Goal: Information Seeking & Learning: Learn about a topic

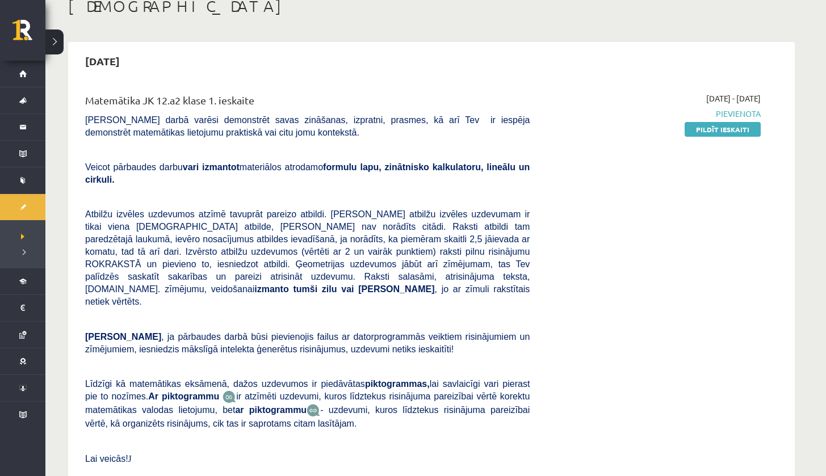
scroll to position [90, 0]
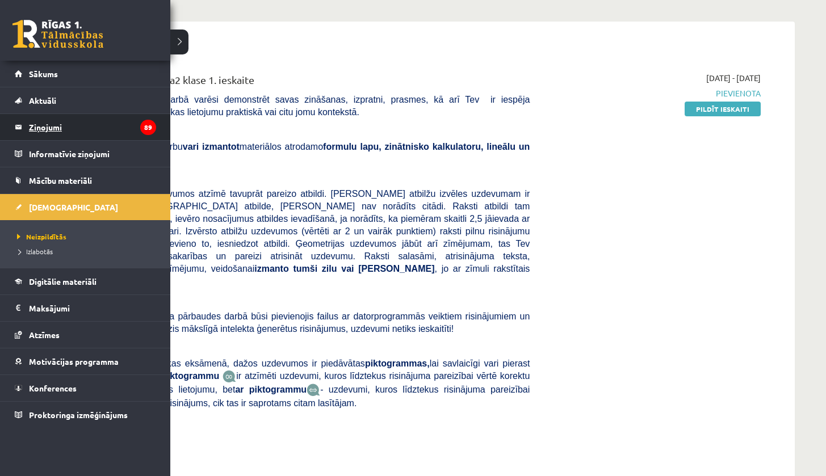
click at [56, 123] on legend "Ziņojumi 89" at bounding box center [92, 127] width 127 height 26
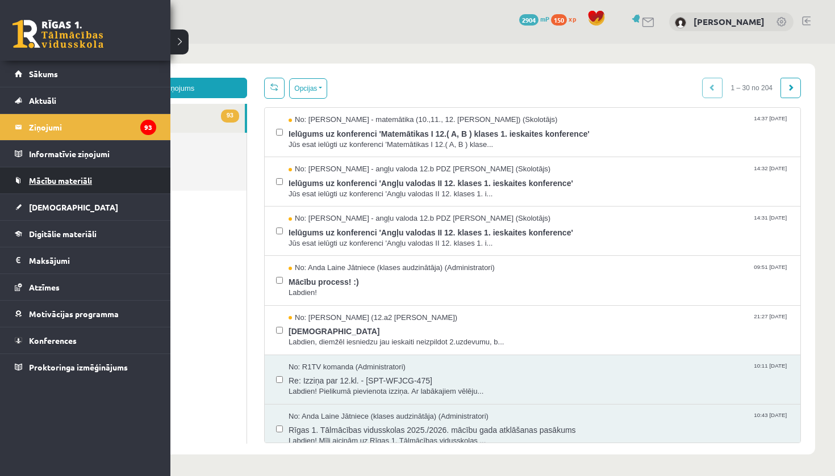
click at [41, 179] on span "Mācību materiāli" at bounding box center [60, 180] width 63 height 10
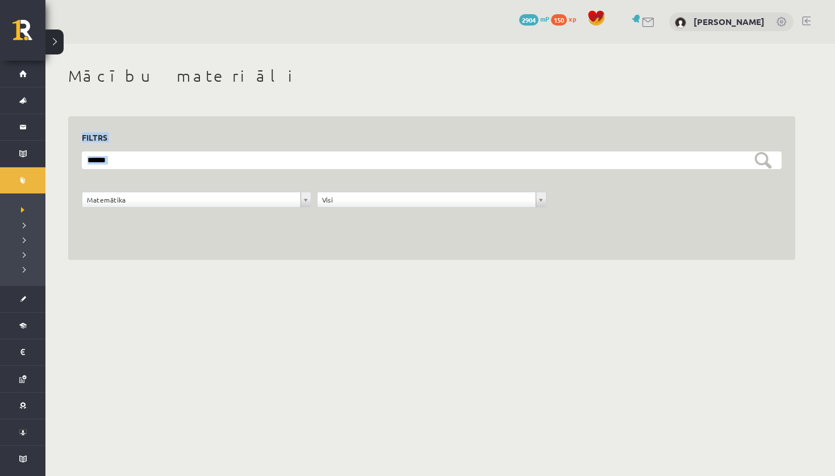
drag, startPoint x: 834, startPoint y: 70, endPoint x: 834, endPoint y: 192, distance: 122.1
click at [826, 191] on div "**********" at bounding box center [439, 163] width 789 height 239
click at [455, 217] on div "**********" at bounding box center [431, 206] width 705 height 28
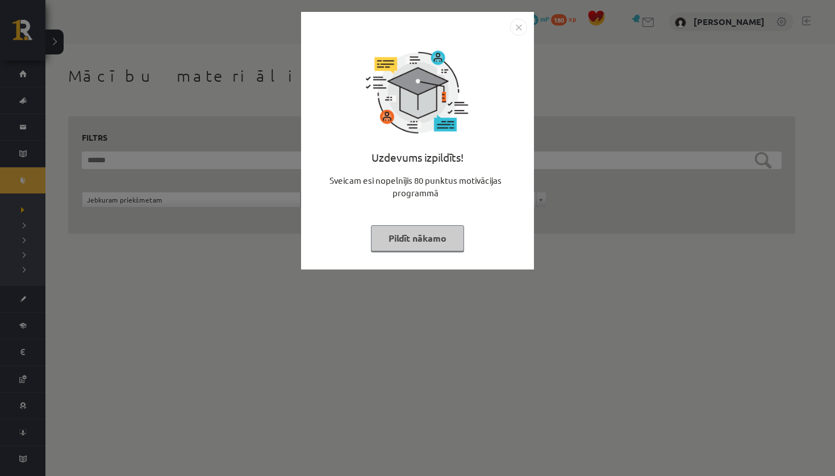
click at [441, 235] on button "Pildīt nākamo" at bounding box center [417, 238] width 93 height 26
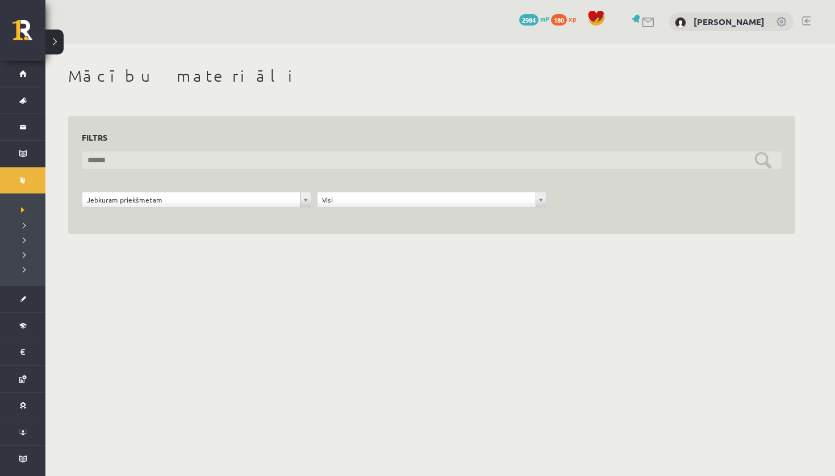
click at [430, 161] on input "text" at bounding box center [431, 161] width 699 height 18
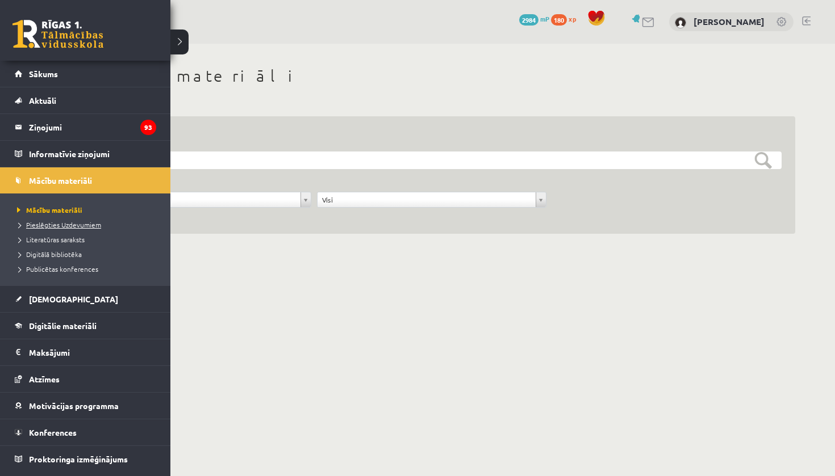
click at [61, 227] on span "Pieslēgties Uzdevumiem" at bounding box center [57, 224] width 87 height 9
click at [73, 267] on span "Publicētas konferences" at bounding box center [56, 269] width 84 height 9
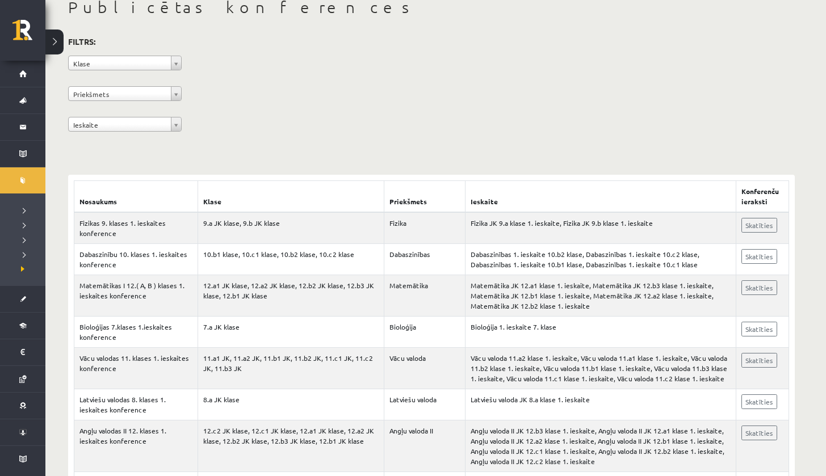
scroll to position [103, 0]
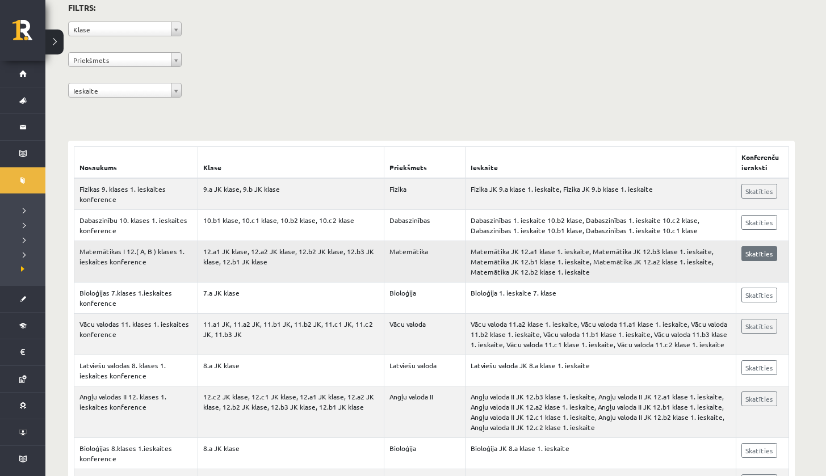
click at [769, 255] on link "Skatīties" at bounding box center [759, 253] width 36 height 15
